Goal: Complete application form

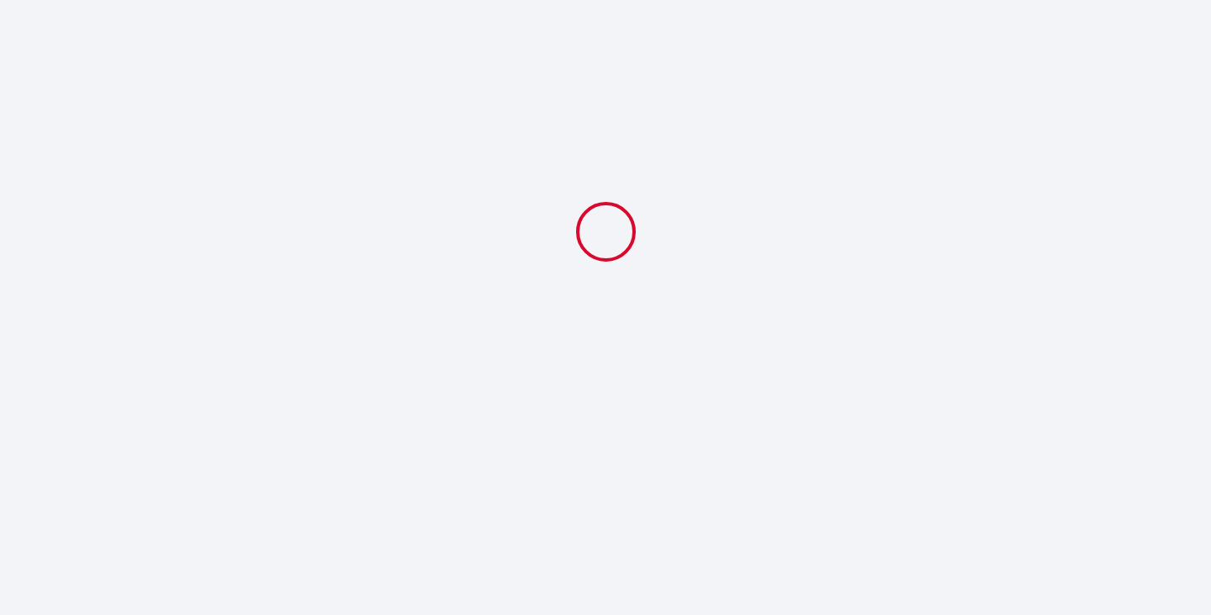
select select
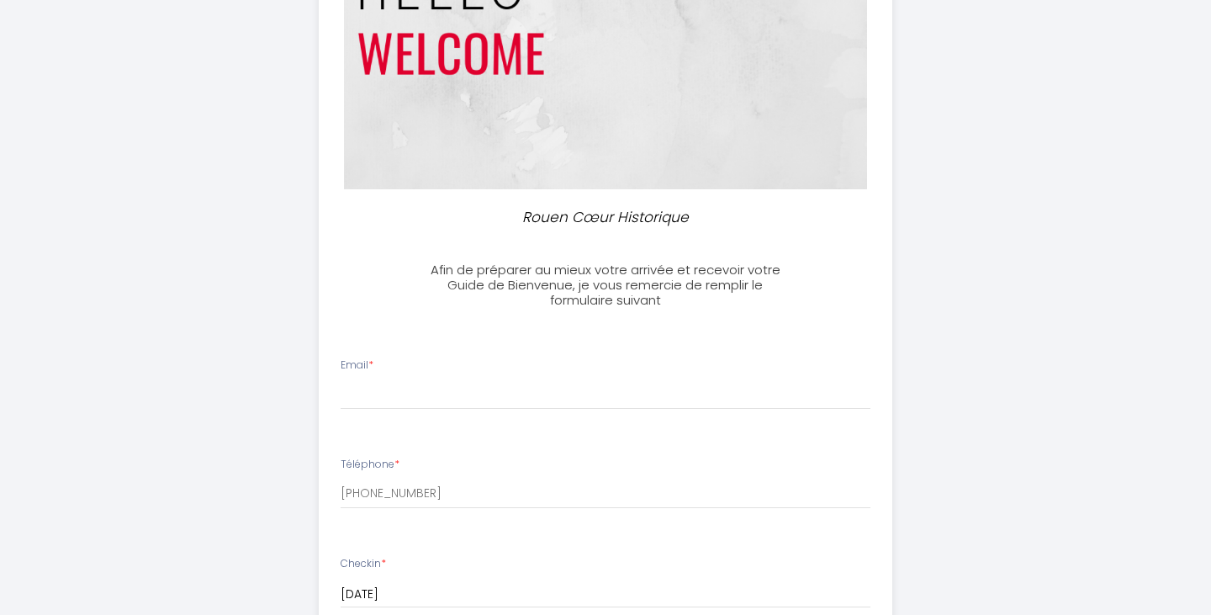
scroll to position [221, 0]
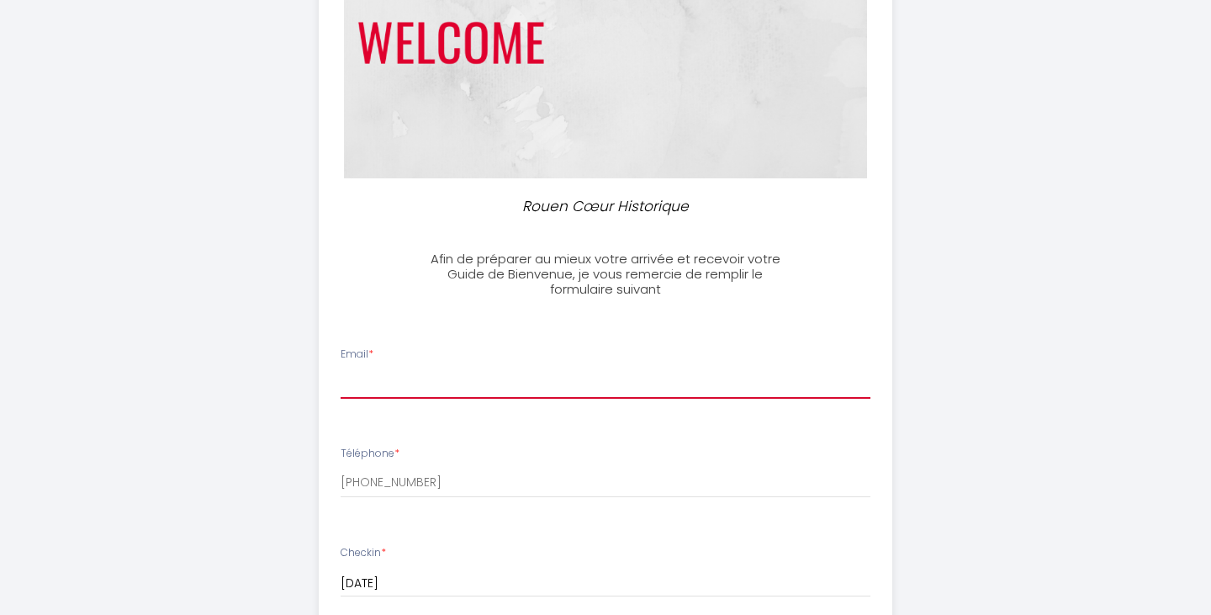
click at [527, 374] on input "Email *" at bounding box center [605, 383] width 530 height 30
type input "[EMAIL_ADDRESS][PERSON_NAME][DOMAIN_NAME]"
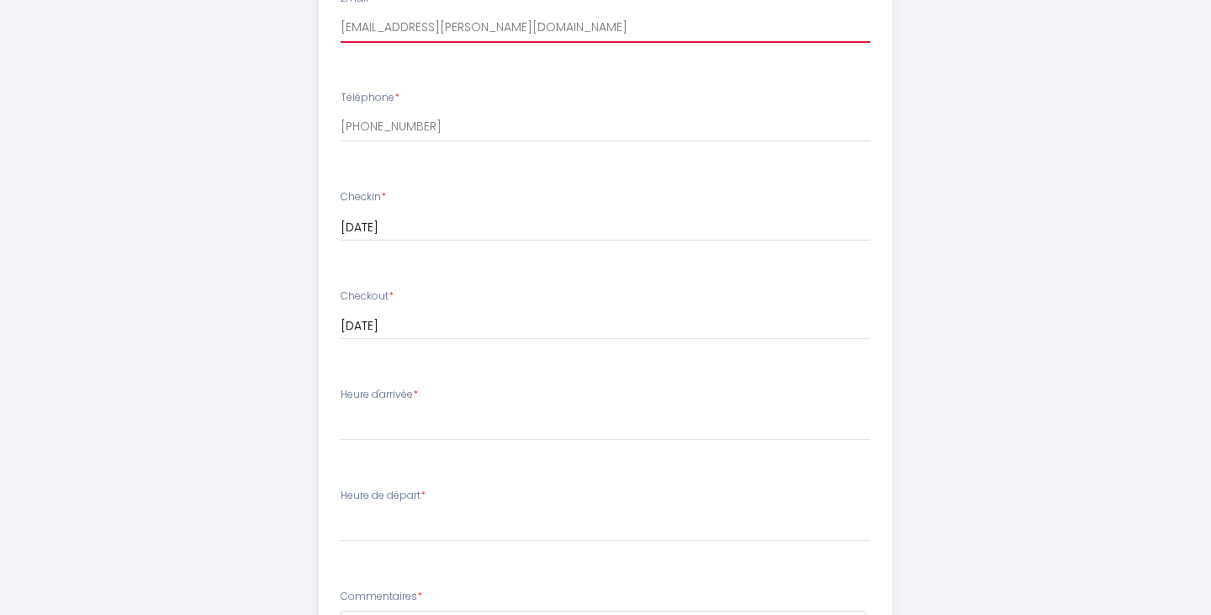
scroll to position [580, 0]
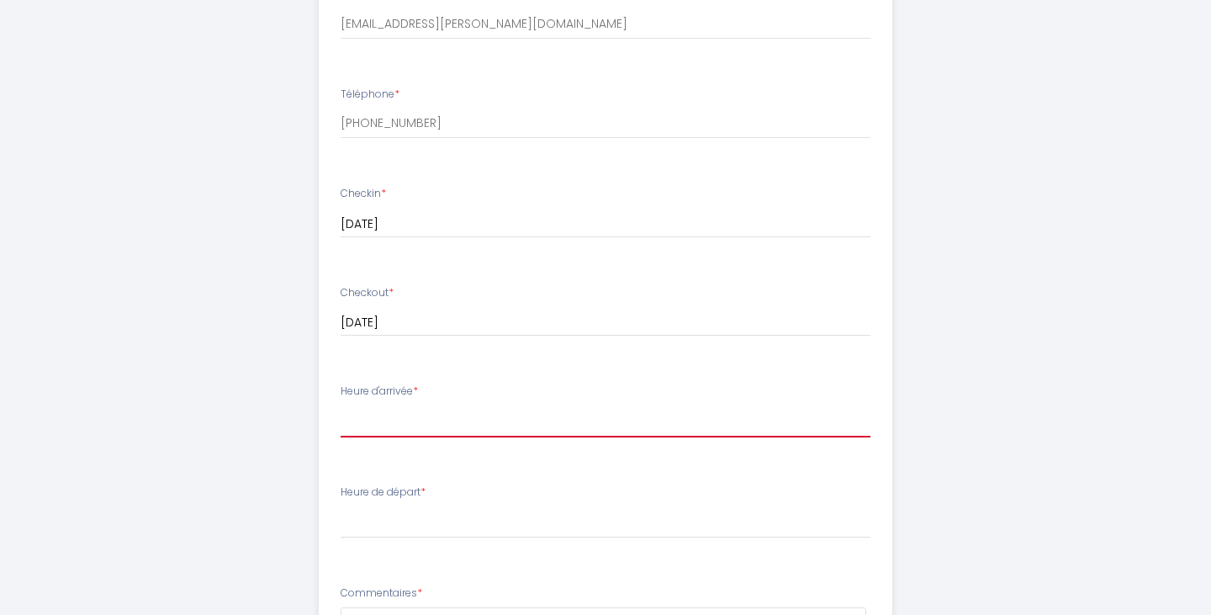
click at [501, 424] on select "16:00 16:30 17:00 17:30 18:00 18:30 19:00 19:30 20:00 20:30 21:00 21:30 22:00 2…" at bounding box center [605, 421] width 530 height 32
select select "16:00"
click at [340, 405] on select "16:00 16:30 17:00 17:30 18:00 18:30 19:00 19:30 20:00 20:30 21:00 21:30 22:00 2…" at bounding box center [605, 421] width 530 height 32
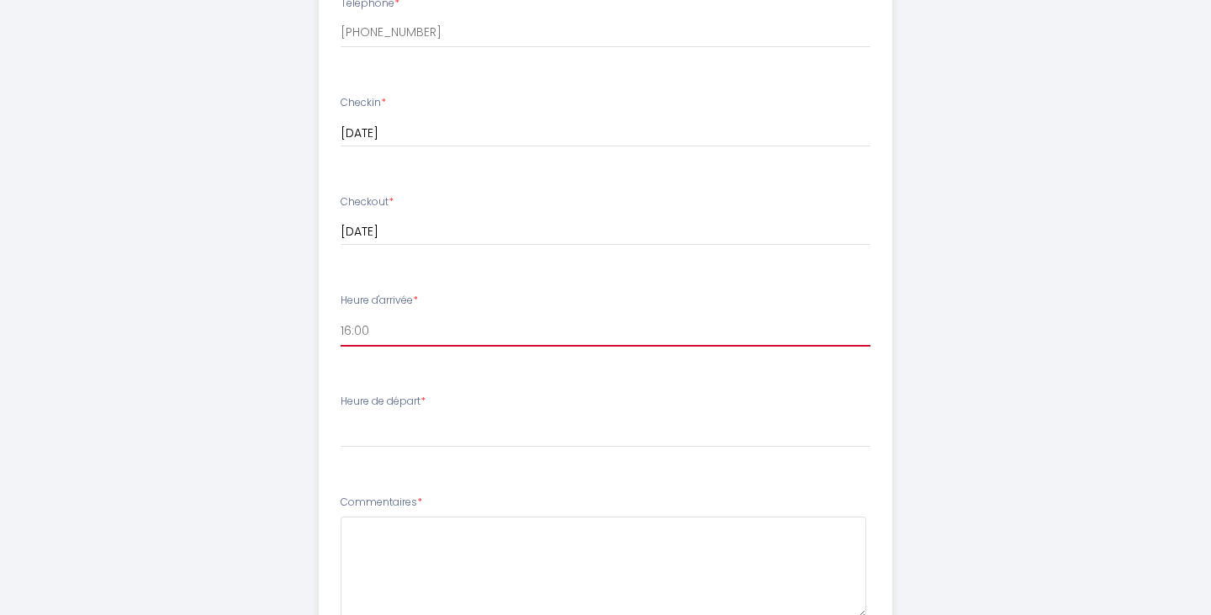
scroll to position [676, 0]
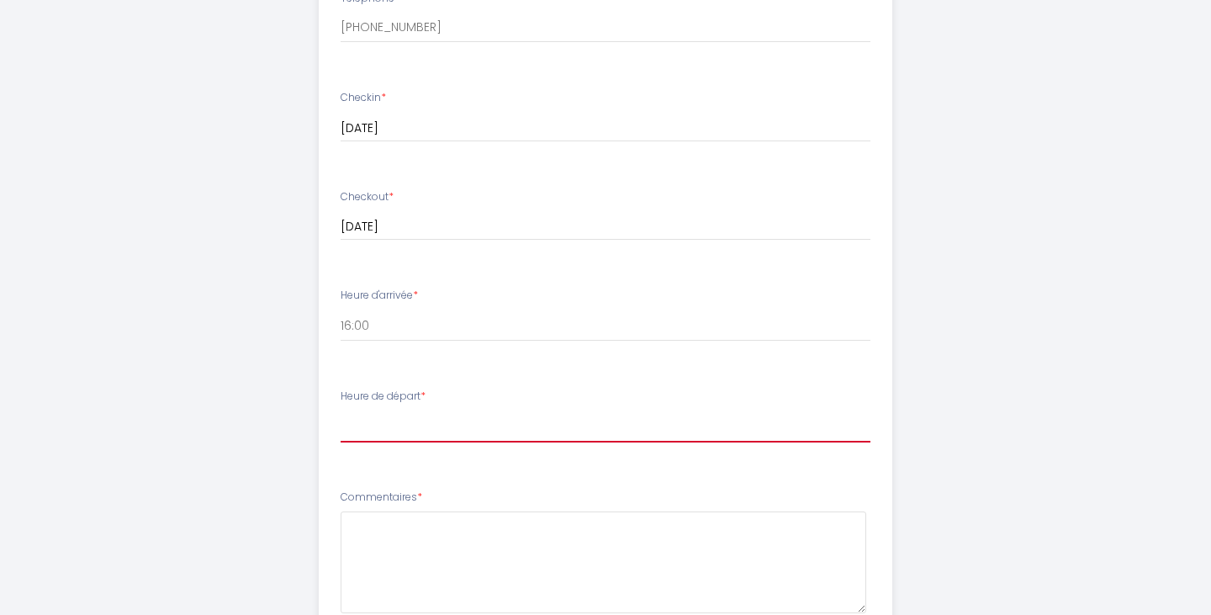
click at [501, 425] on select "00:00 00:30 01:00 01:30 02:00 02:30 03:00 03:30 04:00 04:30 05:00 05:30 06:00 0…" at bounding box center [605, 426] width 530 height 32
select select "11:00"
click at [340, 410] on select "00:00 00:30 01:00 01:30 02:00 02:30 03:00 03:30 04:00 04:30 05:00 05:30 06:00 0…" at bounding box center [605, 426] width 530 height 32
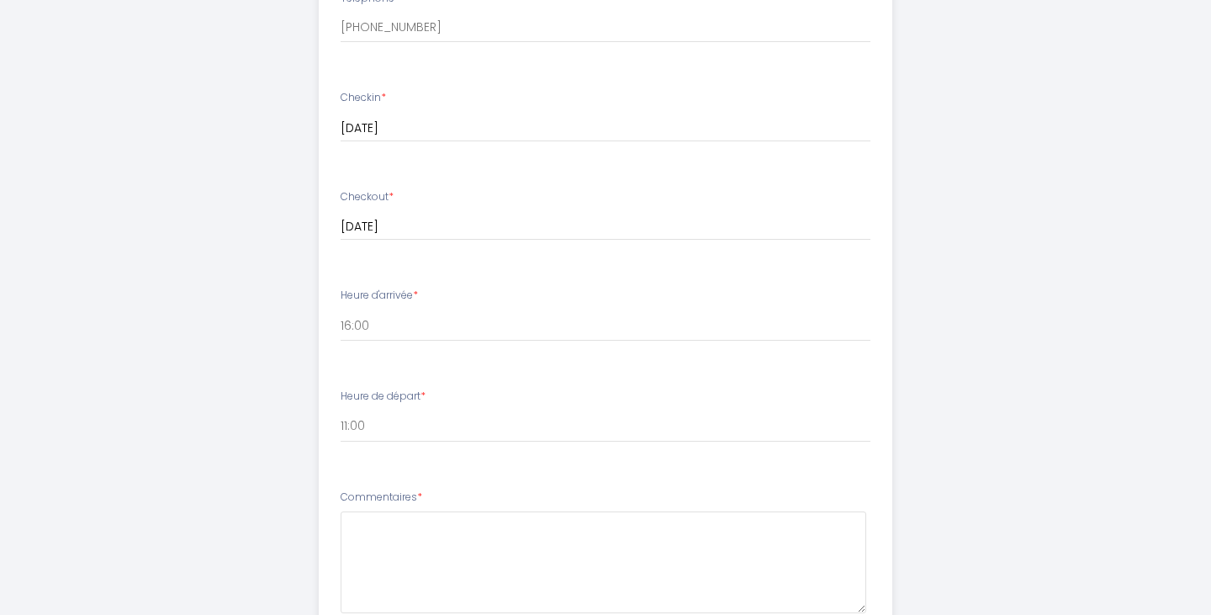
click at [285, 472] on div "Rouen Cœur Historique Afin de préparer au mieux votre arrivée et recevoir votre…" at bounding box center [605, 125] width 861 height 1602
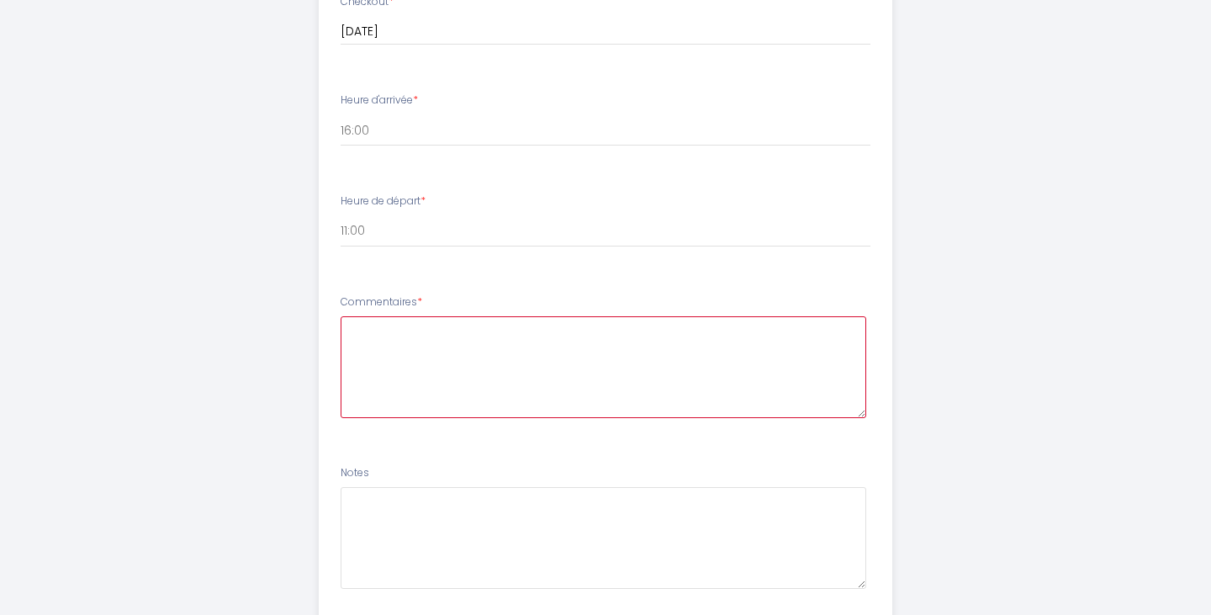
click at [408, 368] on textarea at bounding box center [603, 367] width 526 height 102
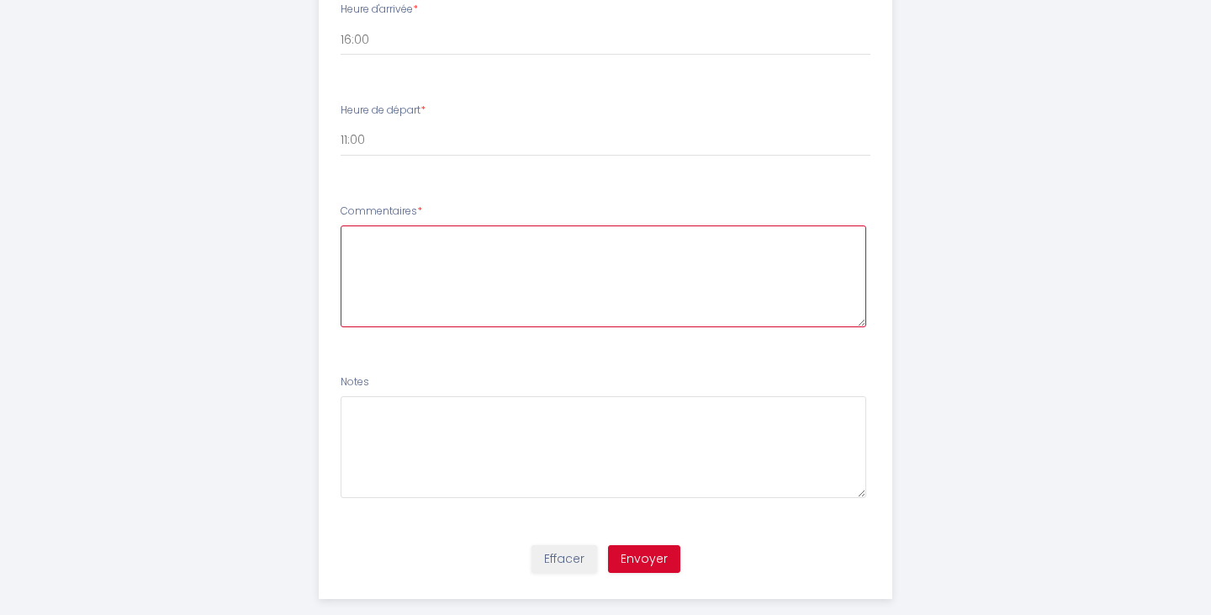
scroll to position [959, 0]
click at [637, 555] on button "Envoyer" at bounding box center [644, 561] width 72 height 29
click at [565, 266] on textarea at bounding box center [603, 279] width 526 height 102
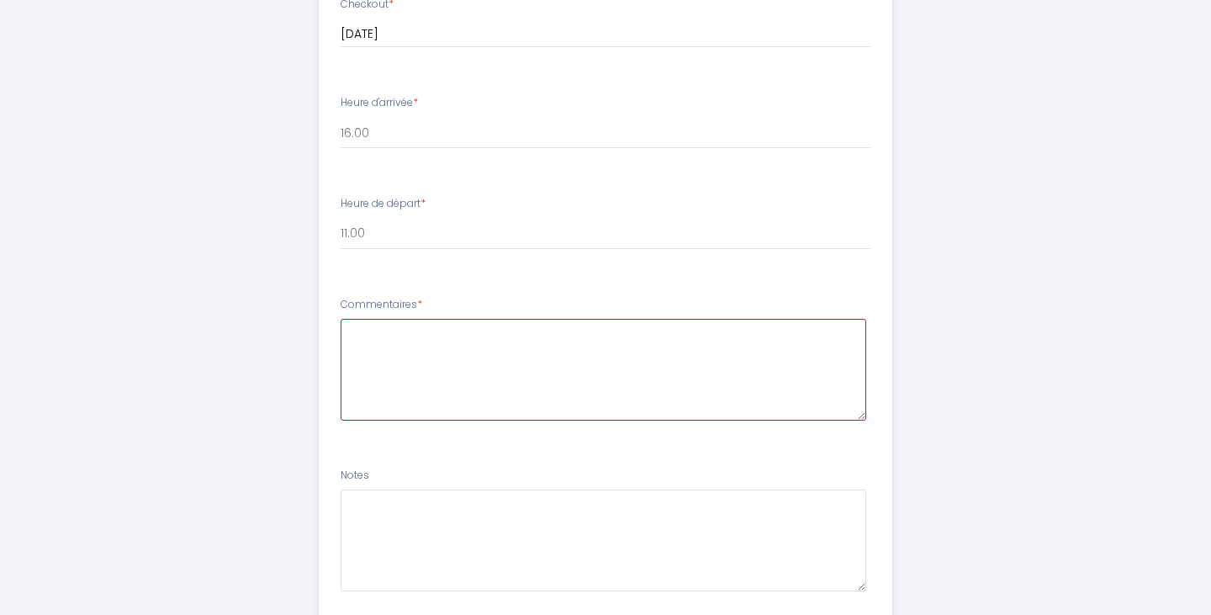
scroll to position [870, 0]
click at [506, 368] on textarea at bounding box center [603, 368] width 526 height 102
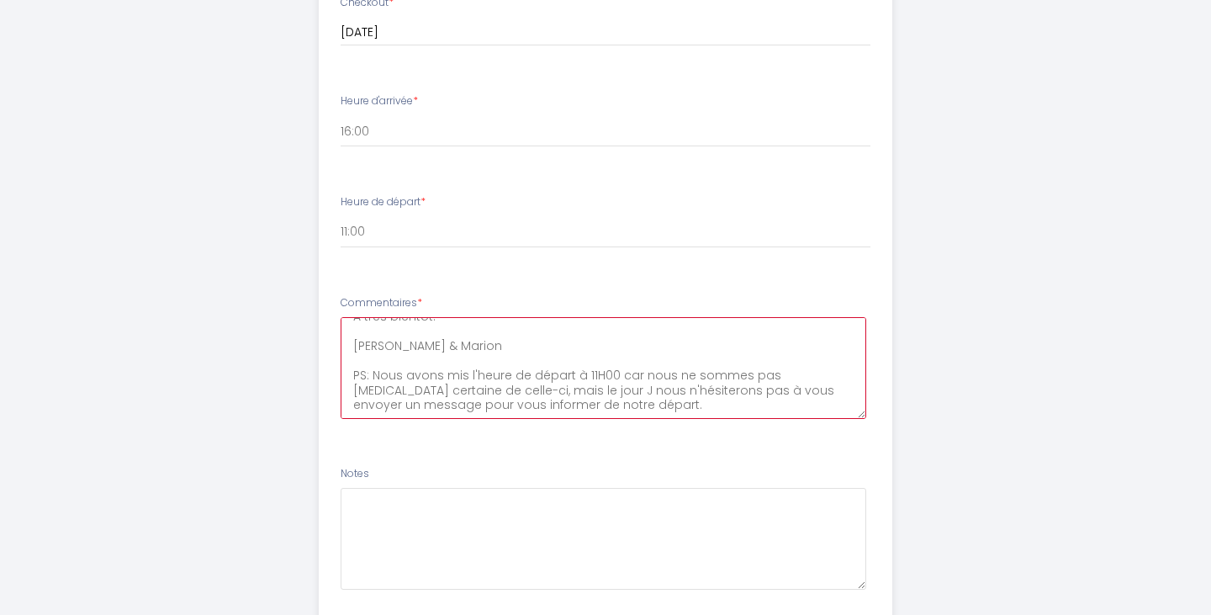
scroll to position [988, 0]
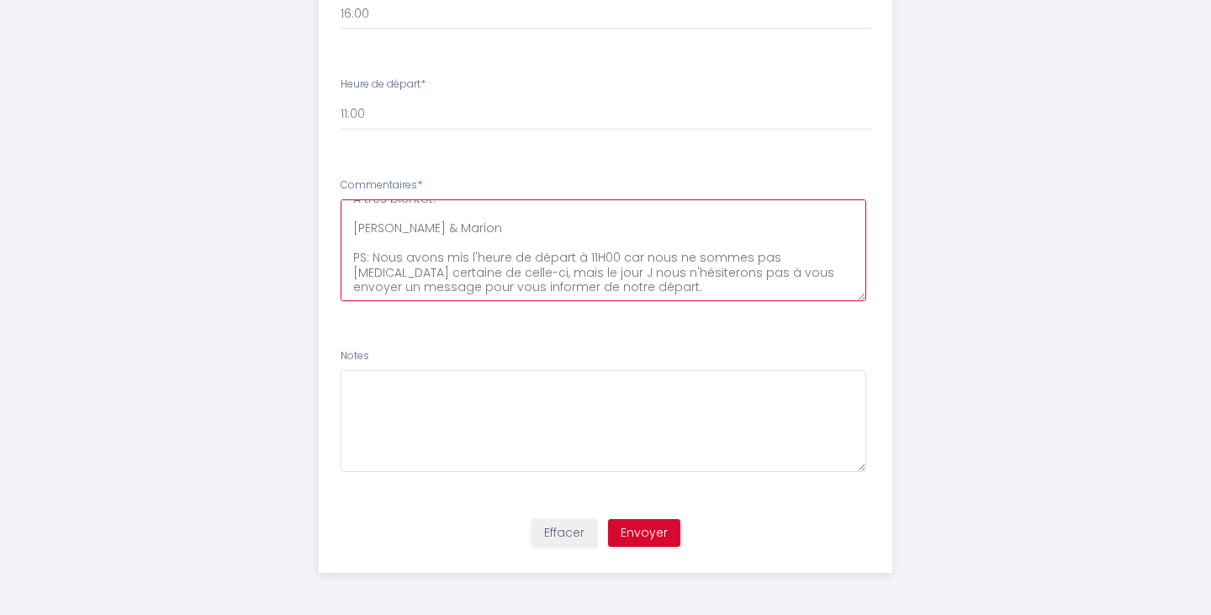
type textarea "Nous vous remercions pour votre message et vos instructions claires. Nous avons…"
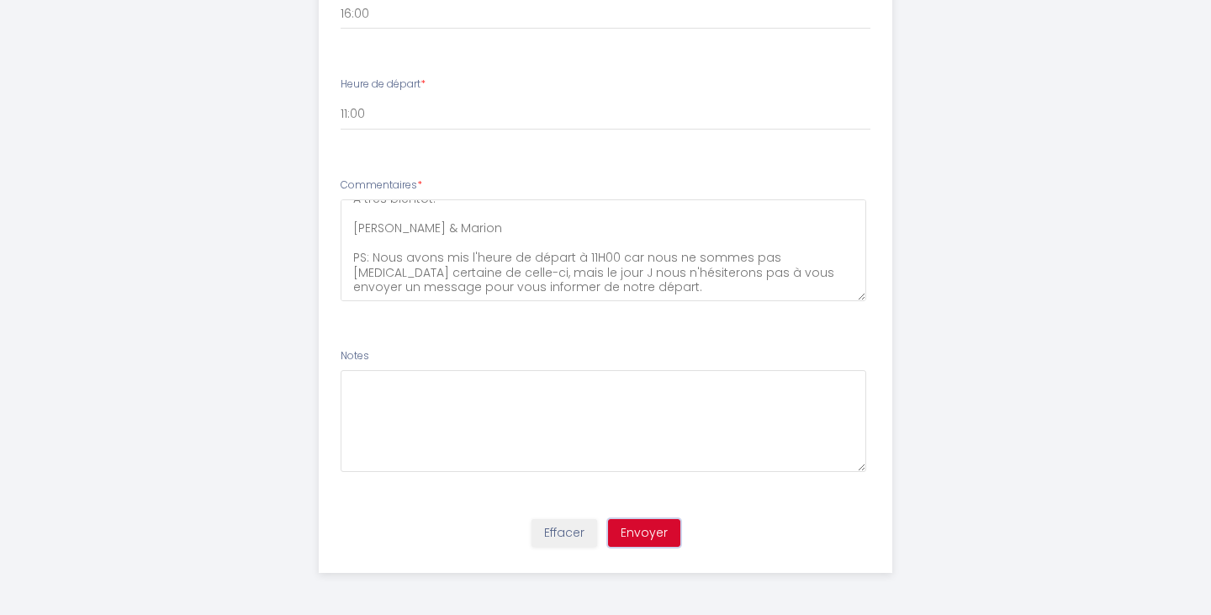
click at [653, 535] on button "Envoyer" at bounding box center [644, 533] width 72 height 29
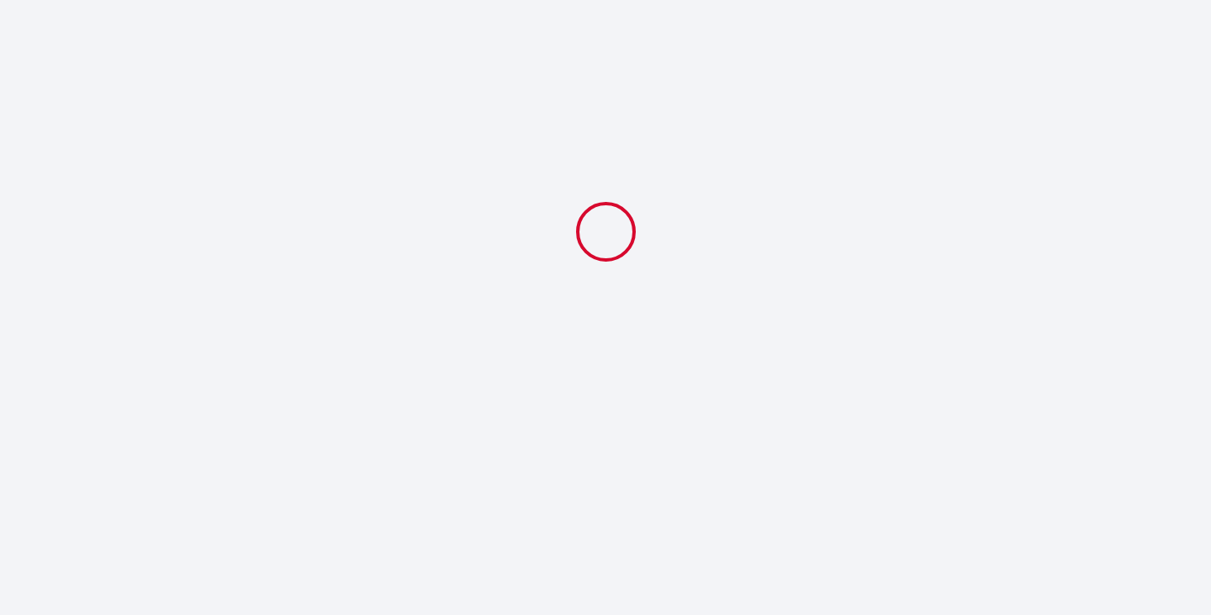
select select "11:00"
